Goal: Information Seeking & Learning: Learn about a topic

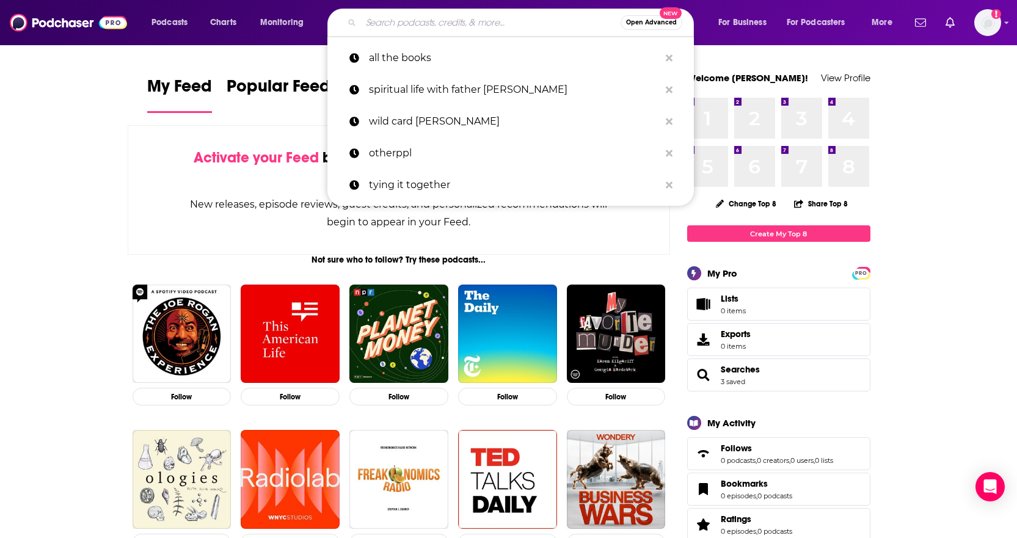
click at [501, 26] on input "Search podcasts, credits, & more..." at bounding box center [491, 23] width 260 height 20
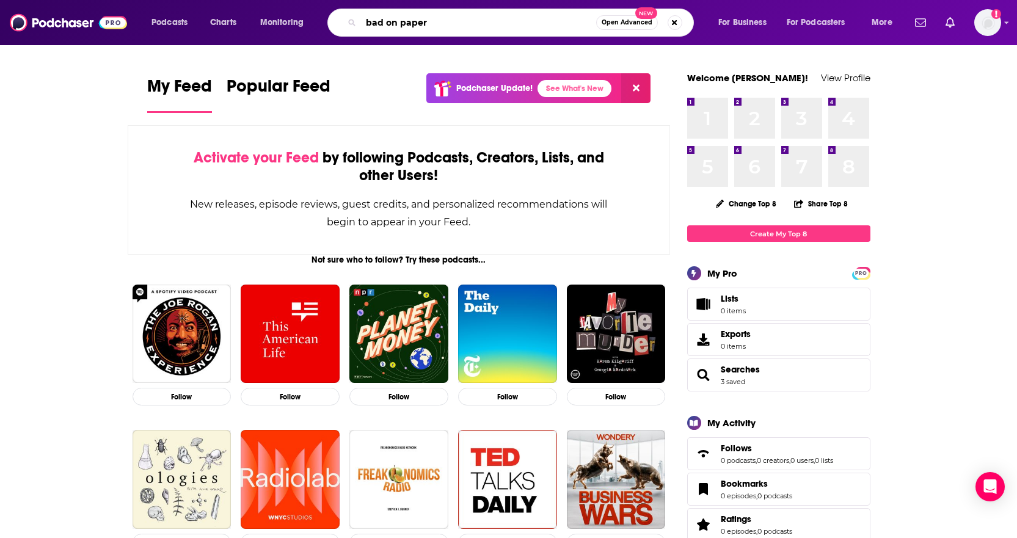
type input "bad on paper"
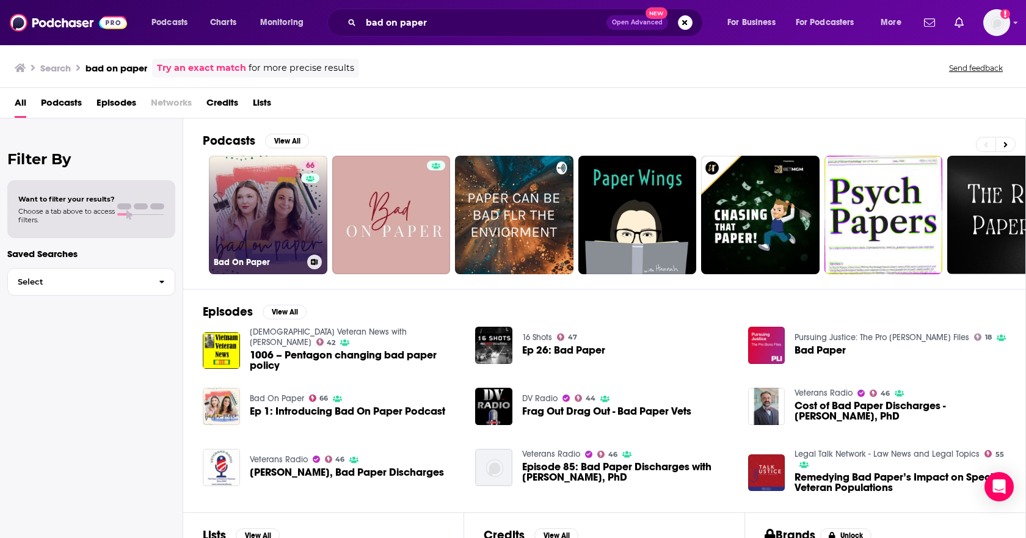
click at [275, 216] on link "66 Bad On Paper" at bounding box center [268, 215] width 119 height 119
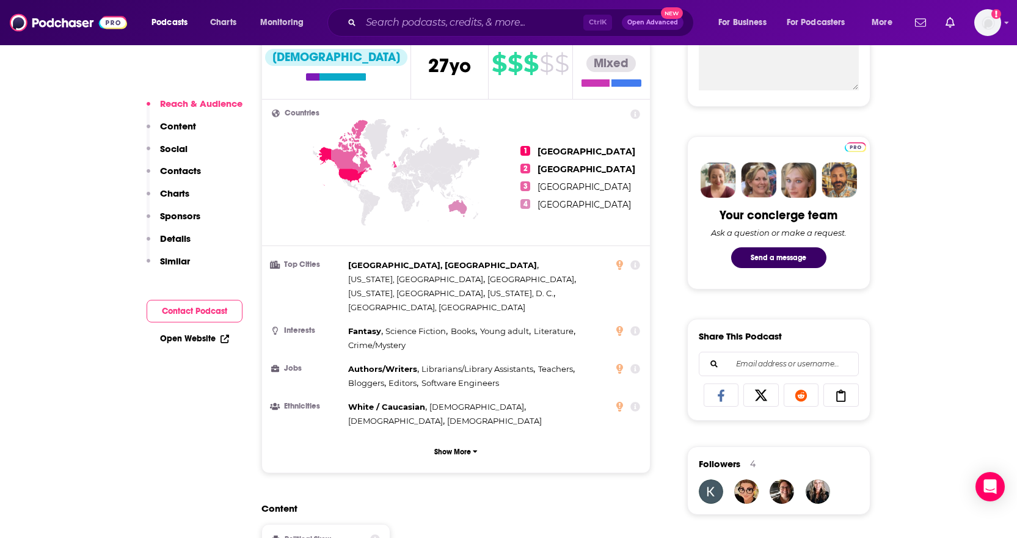
scroll to position [855, 0]
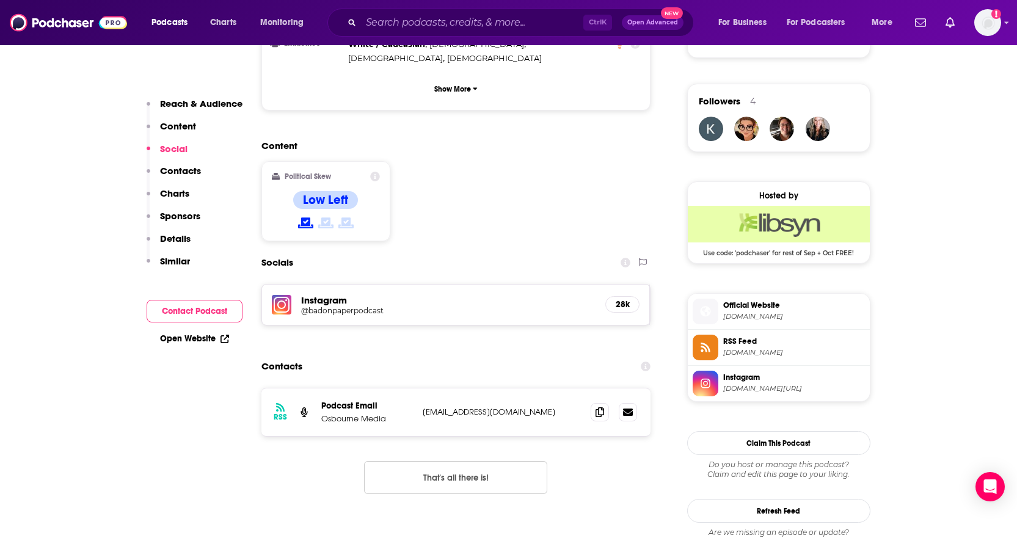
click at [188, 168] on p "Contacts" at bounding box center [180, 171] width 41 height 12
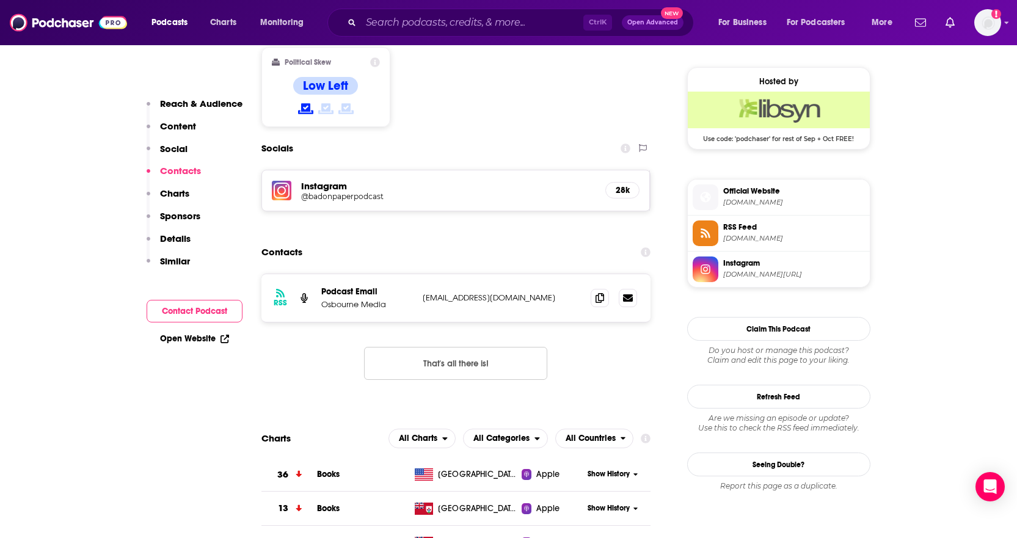
scroll to position [992, 0]
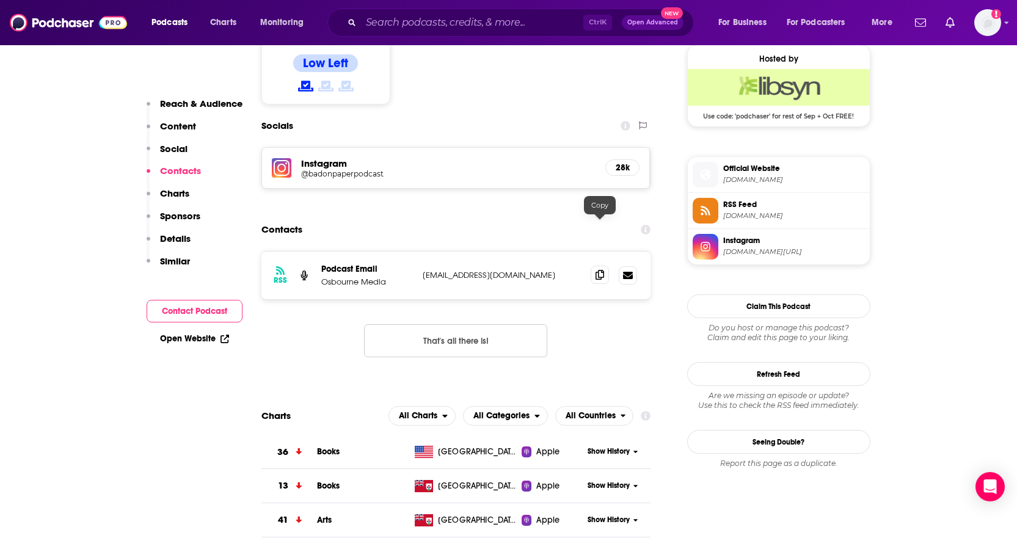
click at [600, 270] on icon at bounding box center [600, 275] width 9 height 10
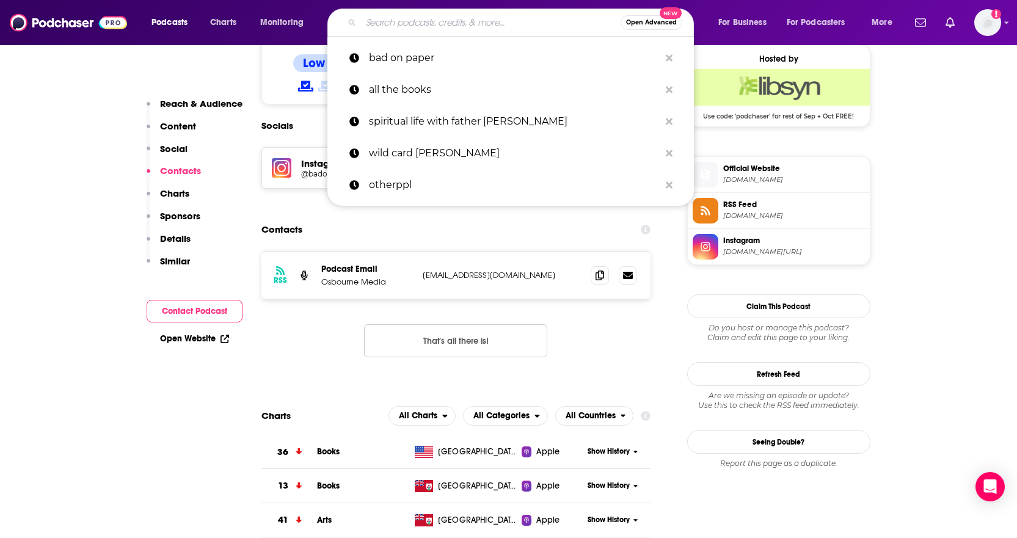
click at [461, 15] on input "Search podcasts, credits, & more..." at bounding box center [491, 23] width 260 height 20
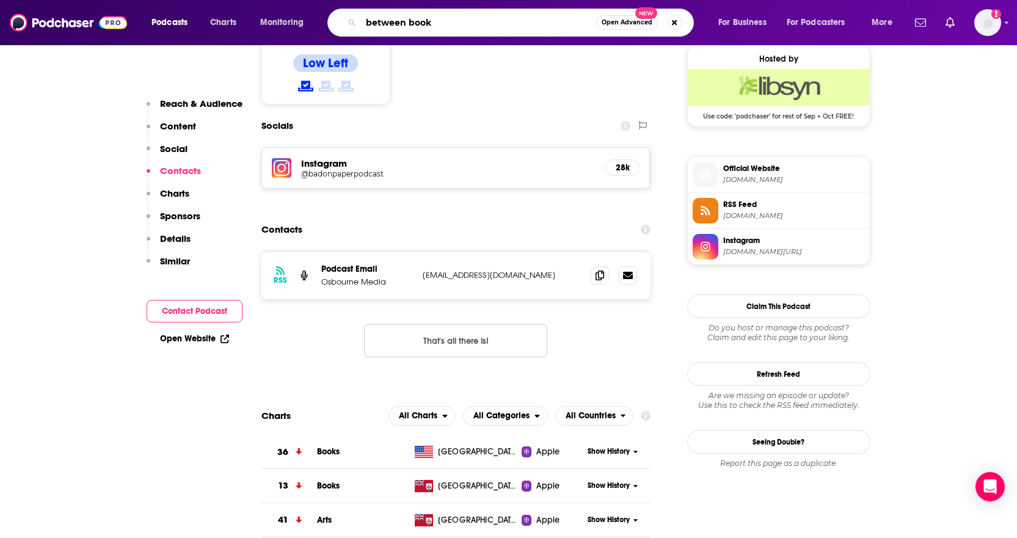
type input "between books"
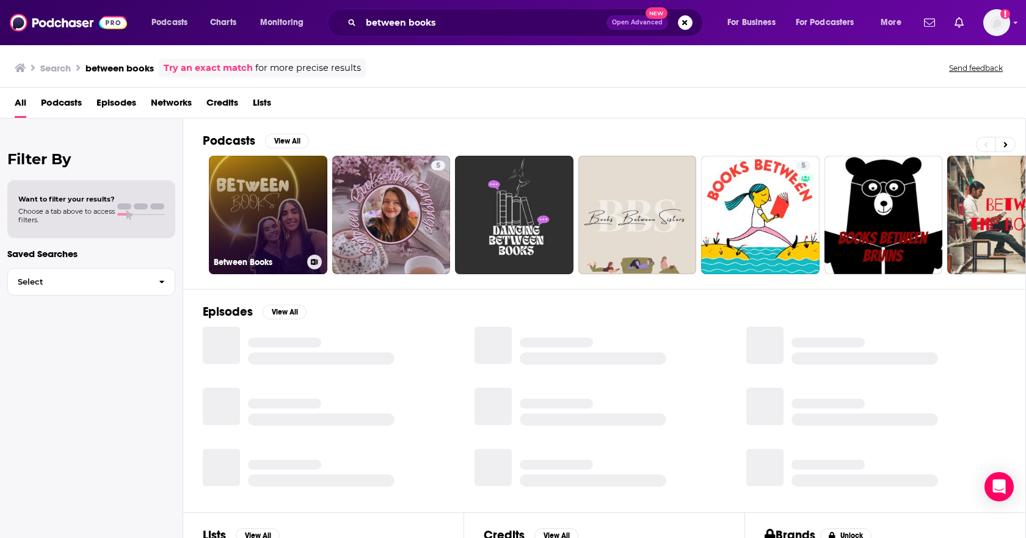
click at [285, 233] on link "Between Books" at bounding box center [268, 215] width 119 height 119
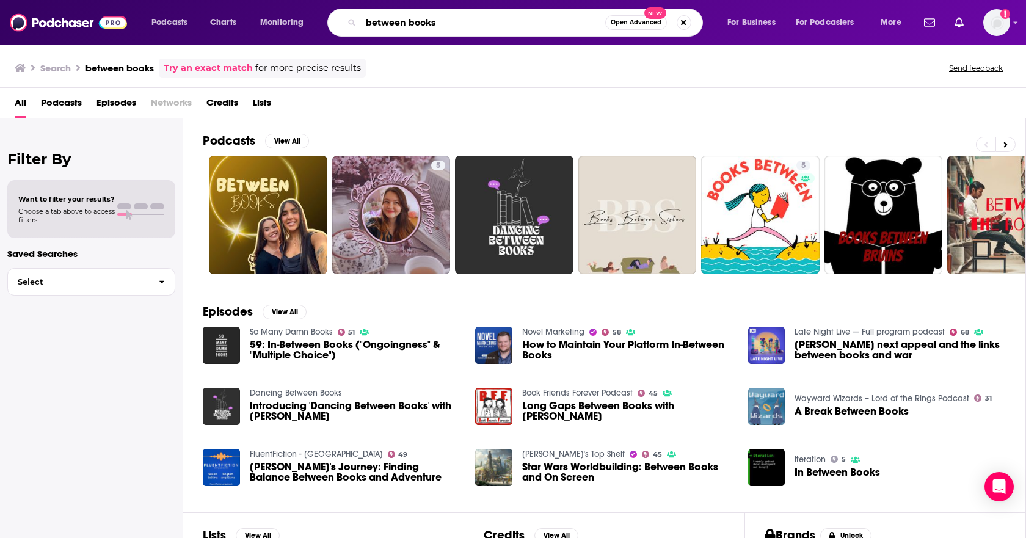
drag, startPoint x: 498, startPoint y: 24, endPoint x: 318, endPoint y: 3, distance: 181.4
click at [318, 3] on div "Podcasts Charts Monitoring between books Open Advanced New For Business For Pod…" at bounding box center [513, 22] width 1026 height 45
type input "dear culture"
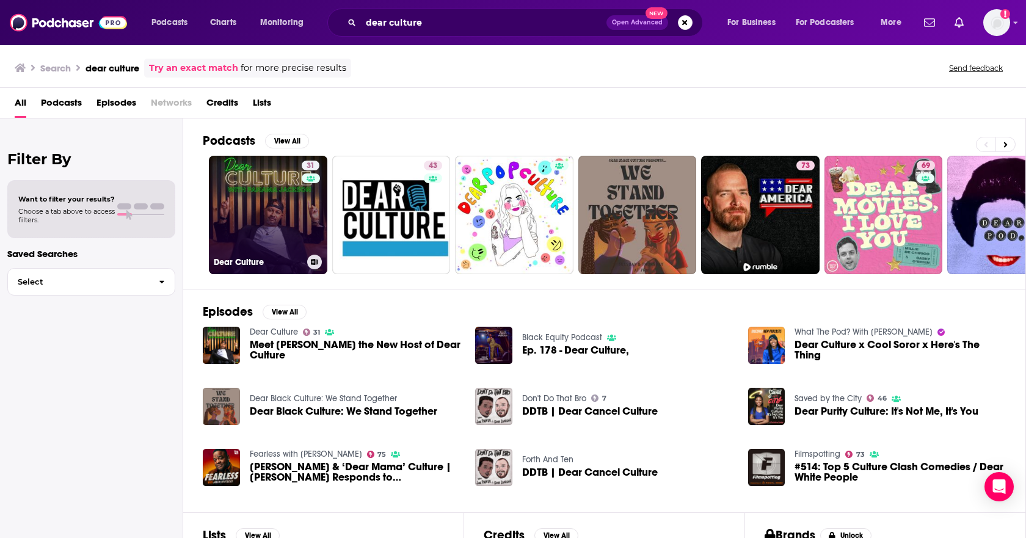
click at [269, 221] on link "31 Dear Culture" at bounding box center [268, 215] width 119 height 119
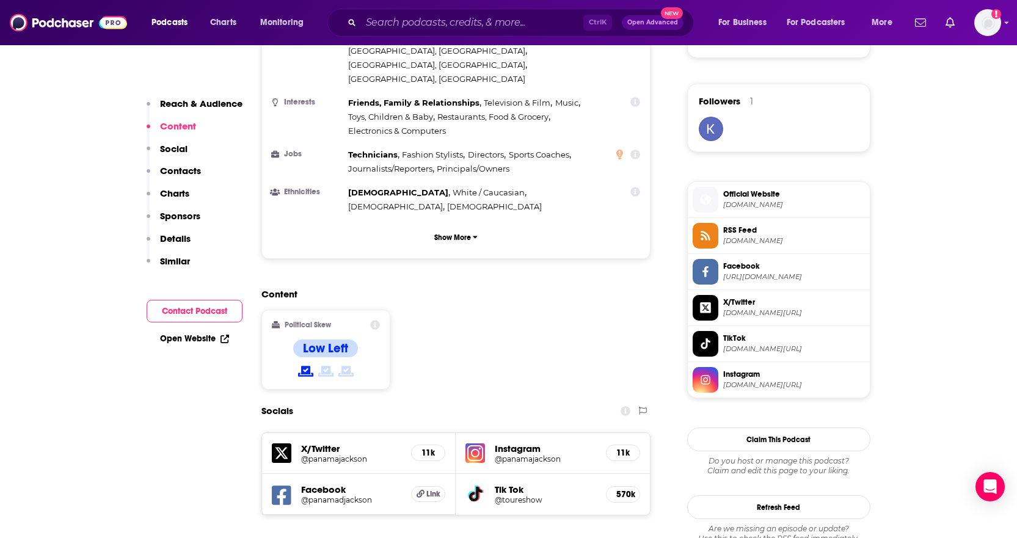
click at [185, 173] on p "Contacts" at bounding box center [180, 171] width 41 height 12
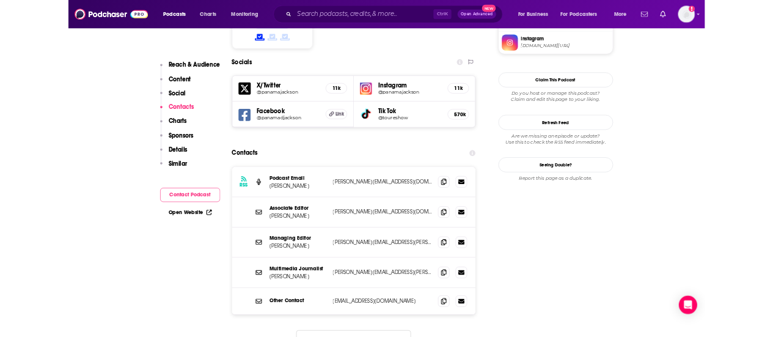
scroll to position [1168, 0]
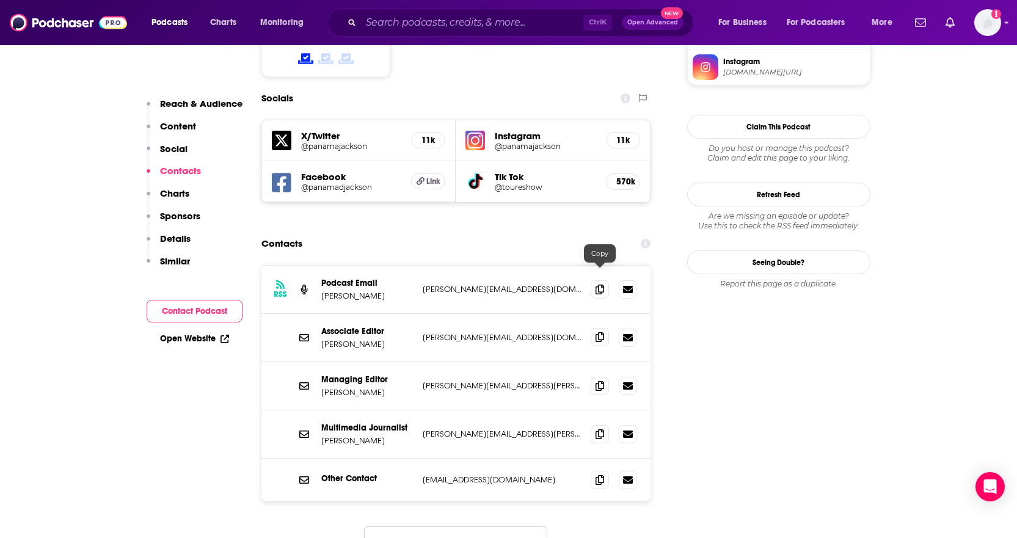
click at [600, 332] on icon at bounding box center [600, 337] width 9 height 10
